Goal: Task Accomplishment & Management: Complete application form

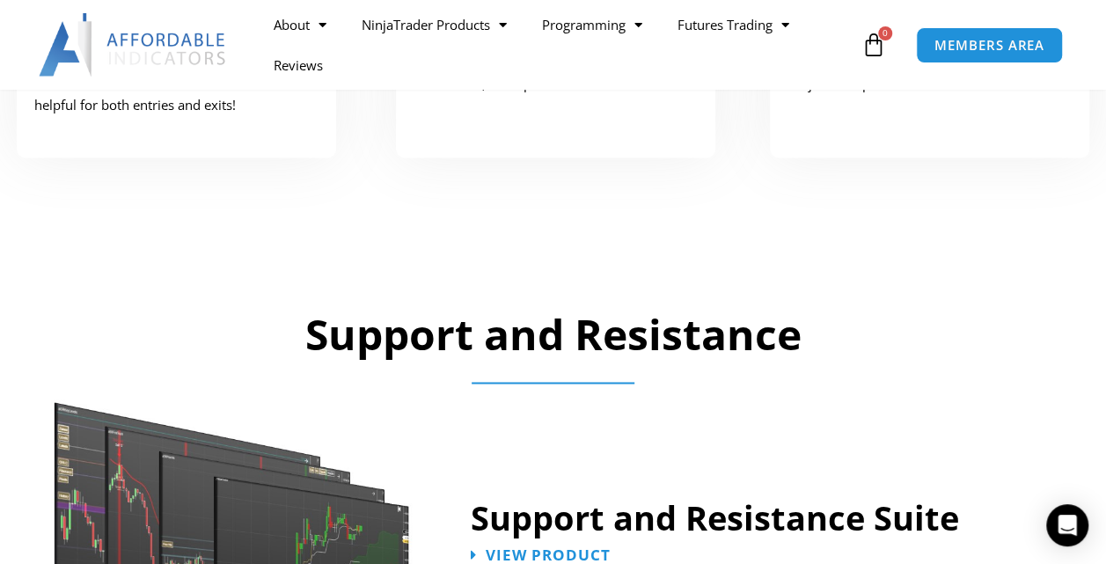
scroll to position [528, 0]
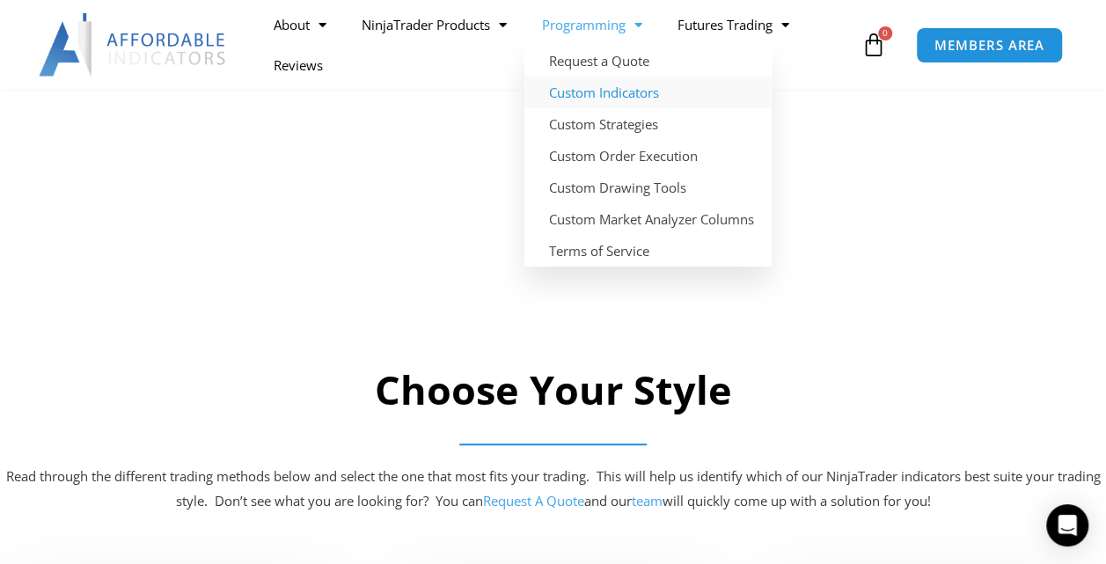
click at [611, 92] on link "Custom Indicators" at bounding box center [647, 93] width 247 height 32
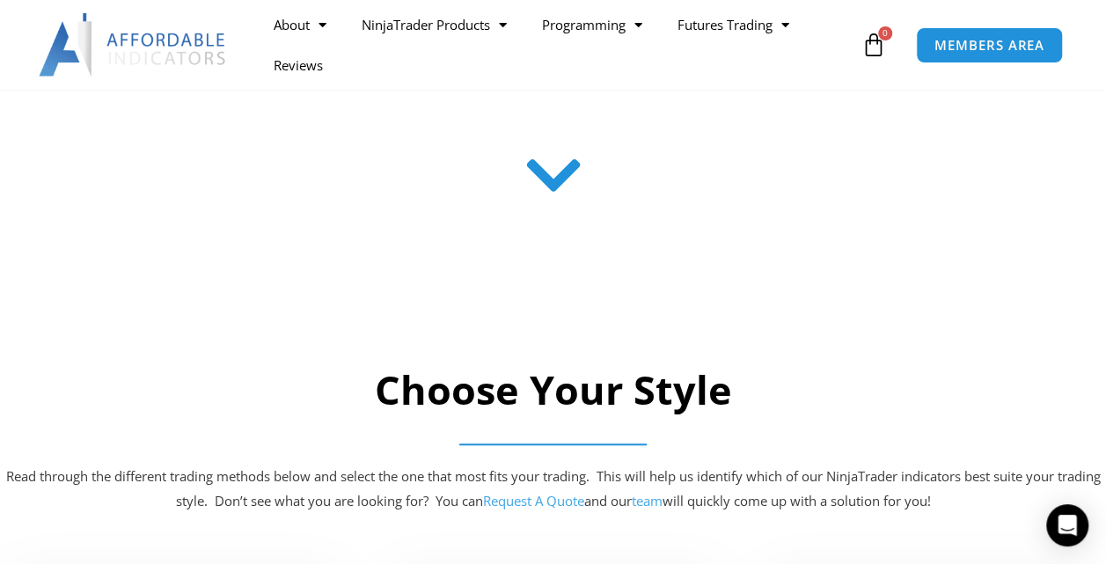
click at [530, 498] on link "Request A Quote" at bounding box center [533, 501] width 101 height 18
click at [554, 503] on link "Request A Quote" at bounding box center [533, 501] width 101 height 18
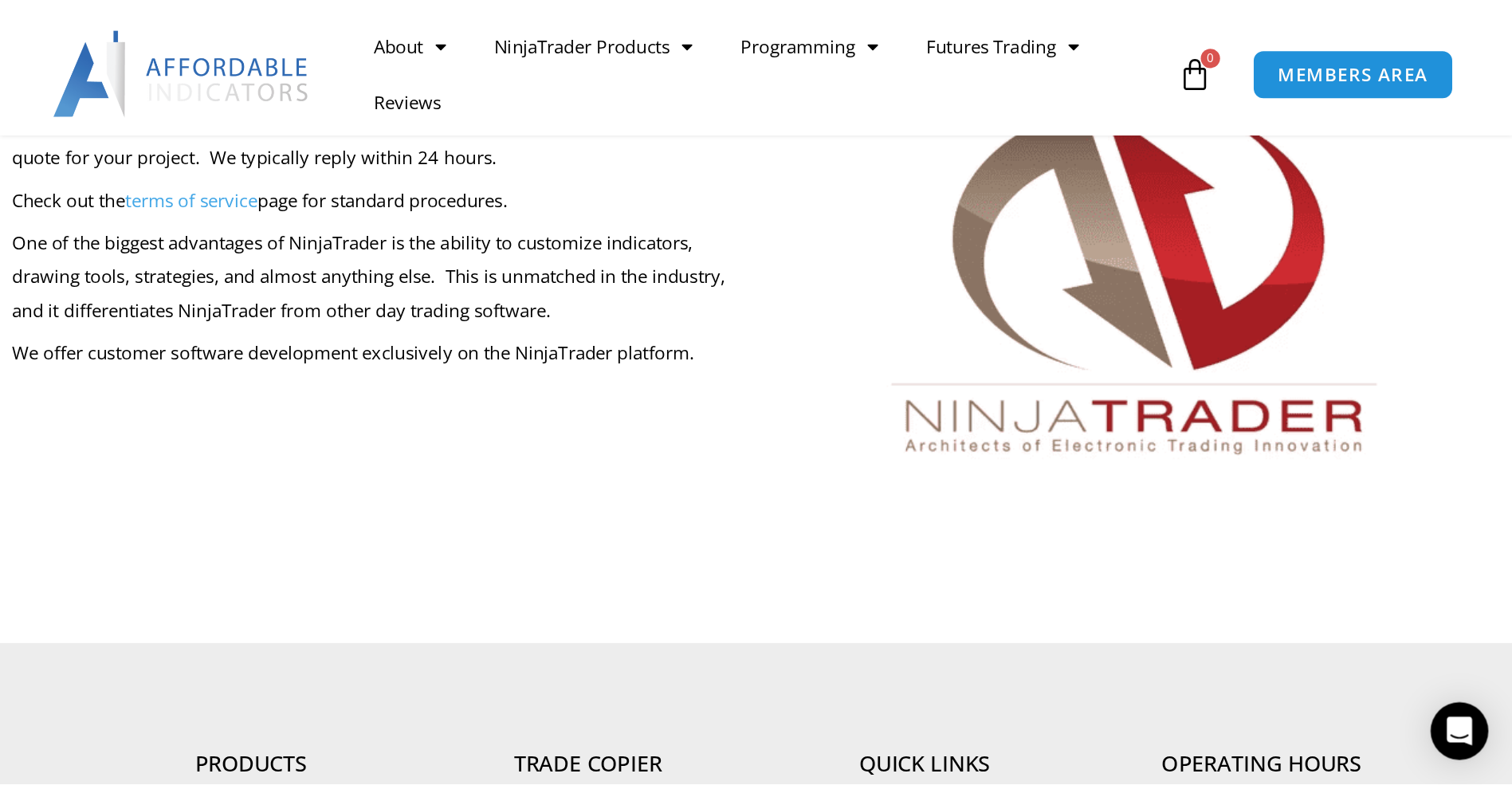
scroll to position [80, 0]
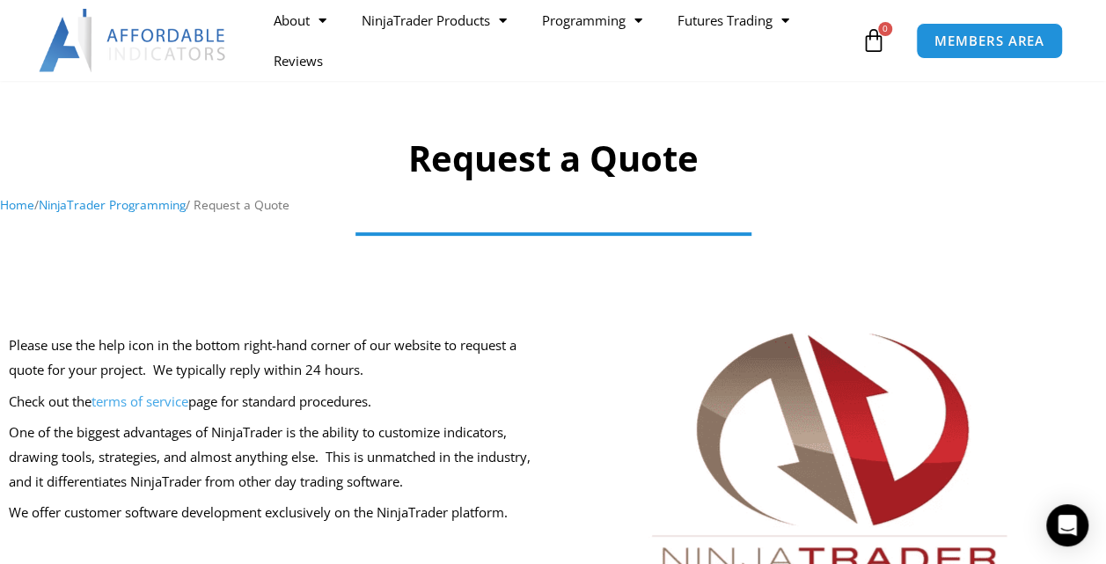
click at [493, 258] on div at bounding box center [553, 245] width 985 height 35
click at [470, 153] on h1 "Request a Quote" at bounding box center [553, 158] width 1106 height 49
click at [469, 195] on nav "Home / NinjaTrader Programming / Request a Quote" at bounding box center [553, 205] width 1106 height 23
drag, startPoint x: 470, startPoint y: 212, endPoint x: 472, endPoint y: 223, distance: 11.7
click at [470, 213] on nav "Home / NinjaTrader Programming / Request a Quote" at bounding box center [553, 205] width 1106 height 23
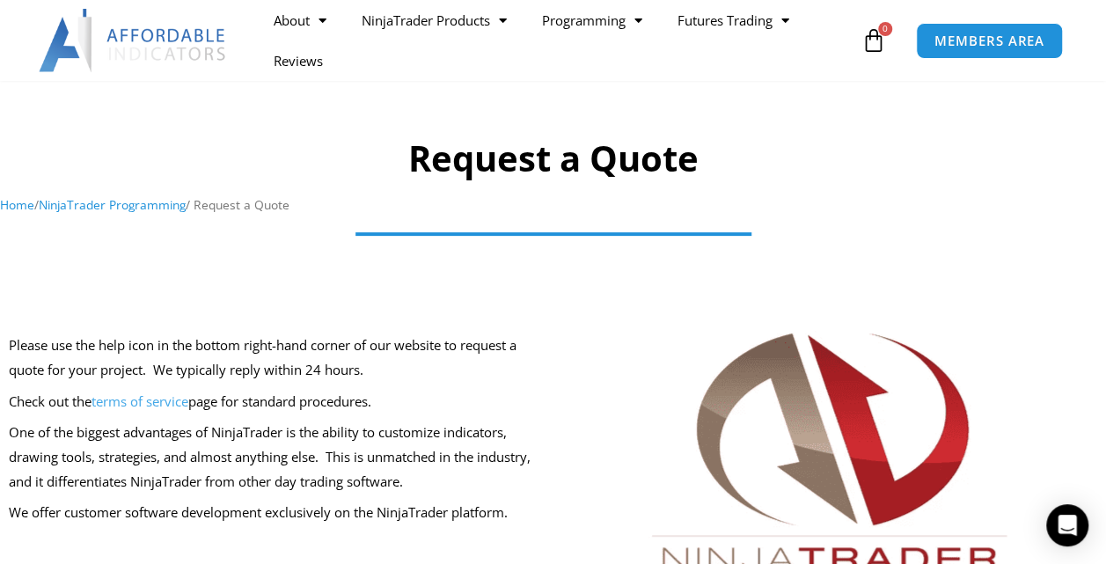
click at [475, 231] on div at bounding box center [553, 234] width 950 height 14
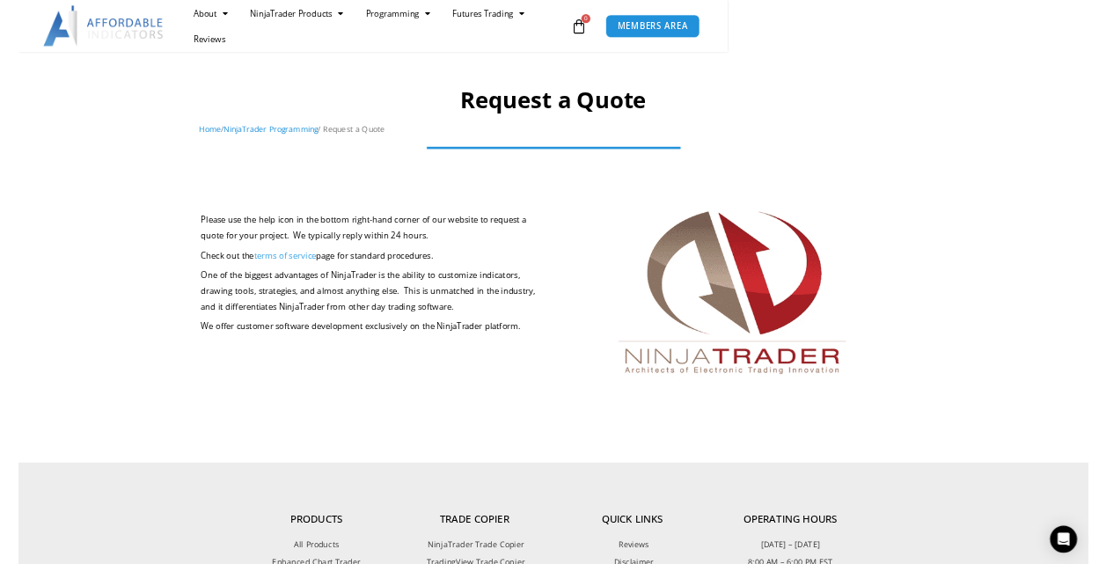
scroll to position [114, 0]
